Goal: Information Seeking & Learning: Find specific fact

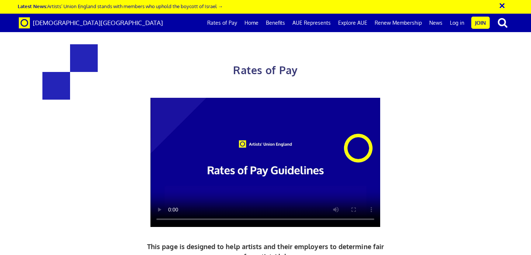
scroll to position [145, 0]
click at [135, 108] on div "Rates of Pay This page is designed to help artists and their employers to deter…" at bounding box center [266, 202] width 362 height 344
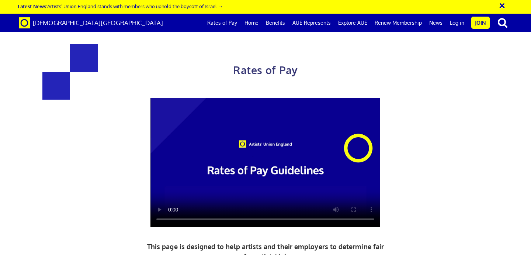
scroll to position [280, 0]
drag, startPoint x: 397, startPoint y: 161, endPoint x: 300, endPoint y: 108, distance: 110.2
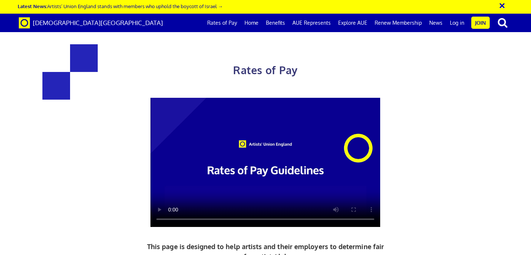
drag, startPoint x: 197, startPoint y: 67, endPoint x: 297, endPoint y: 67, distance: 100.7
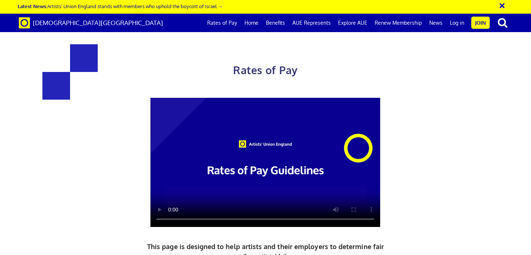
drag, startPoint x: 121, startPoint y: 107, endPoint x: 206, endPoint y: 107, distance: 85.2
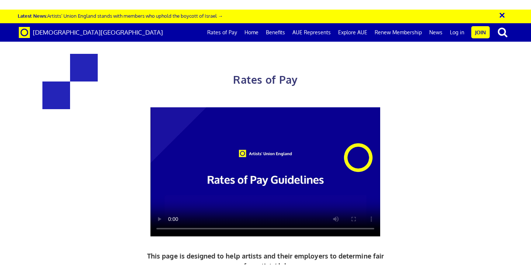
scroll to position [323, 0]
